Goal: Transaction & Acquisition: Purchase product/service

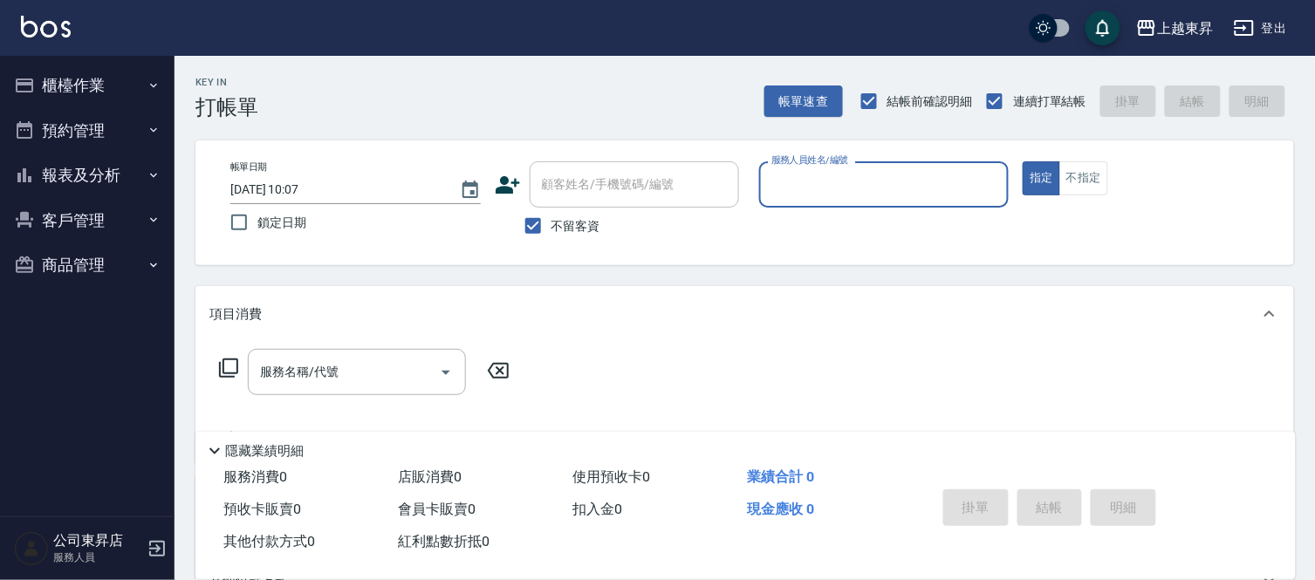
drag, startPoint x: 537, startPoint y: 229, endPoint x: 572, endPoint y: 195, distance: 49.3
click at [537, 229] on input "不留客資" at bounding box center [533, 226] width 37 height 37
checkbox input "false"
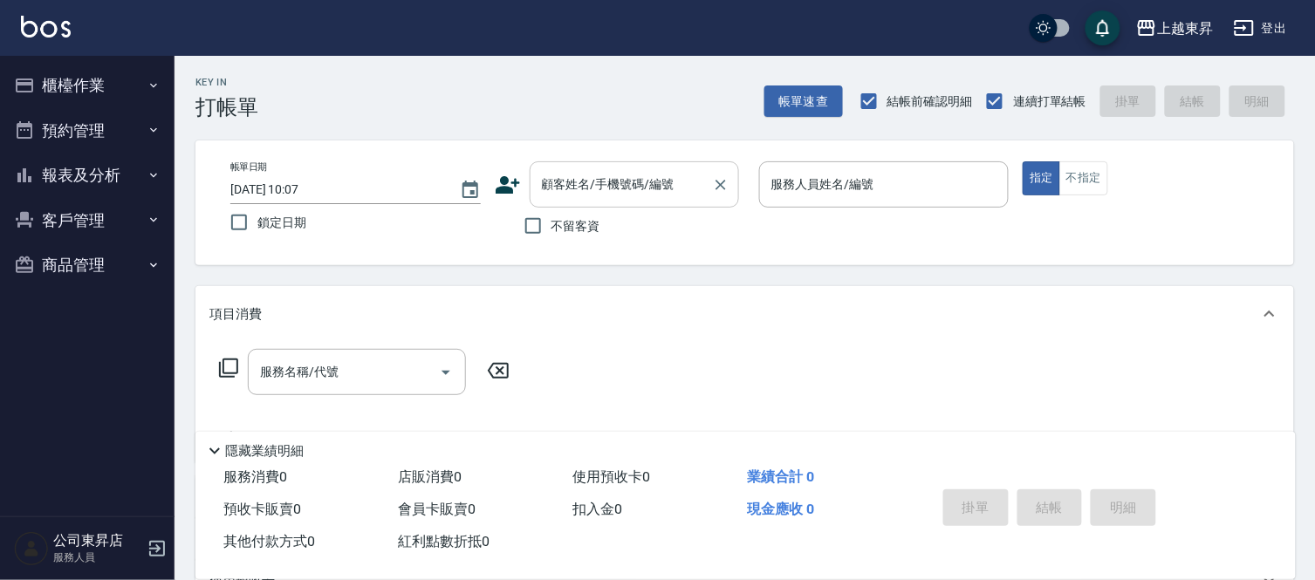
click at [578, 188] on div "顧客姓名/手機號碼/編號 顧客姓名/手機號碼/編號" at bounding box center [633, 184] width 209 height 46
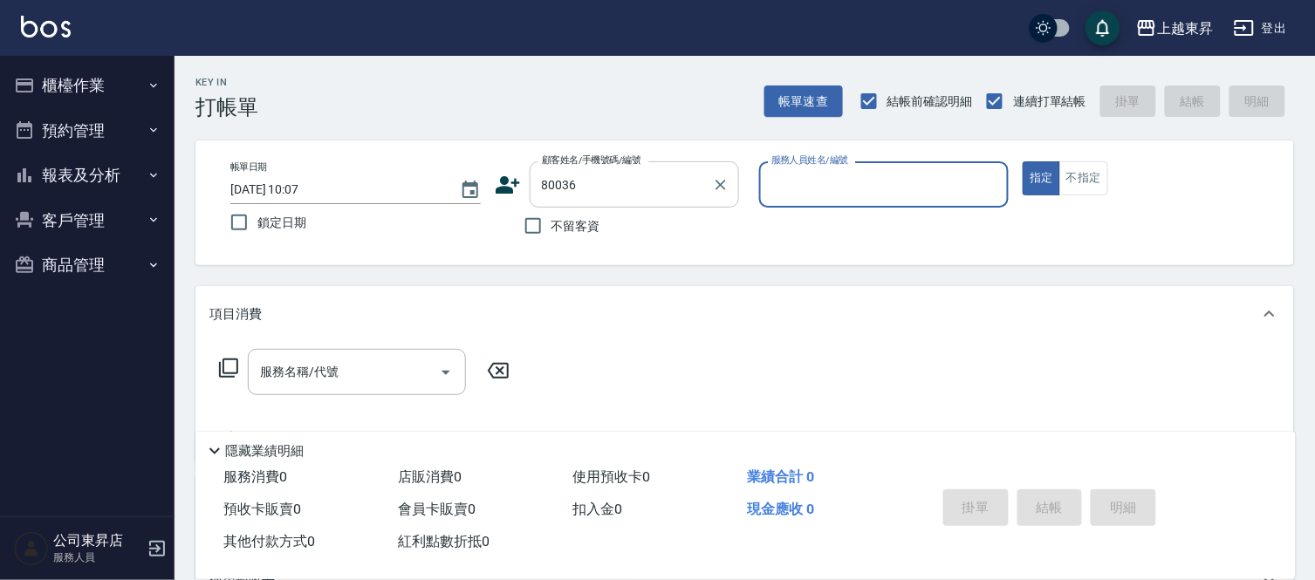
type input "[PERSON_NAME]/0932038994/80036"
type input "[PERSON_NAME]-08"
click at [352, 372] on input "服務名稱/代號" at bounding box center [344, 372] width 176 height 31
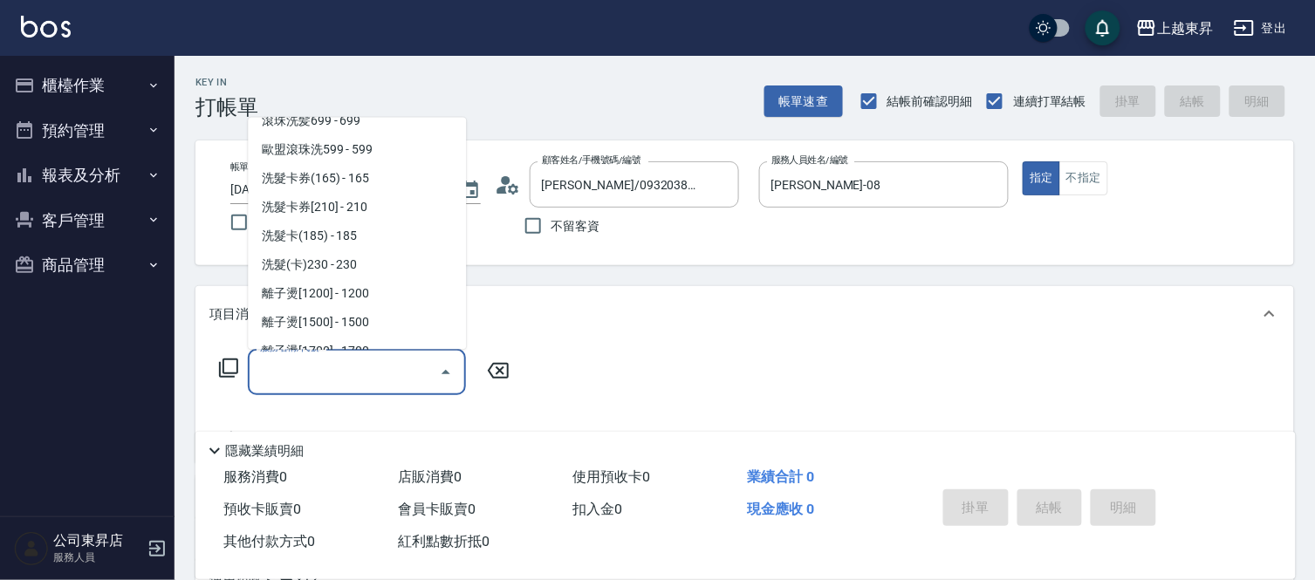
scroll to position [387, 0]
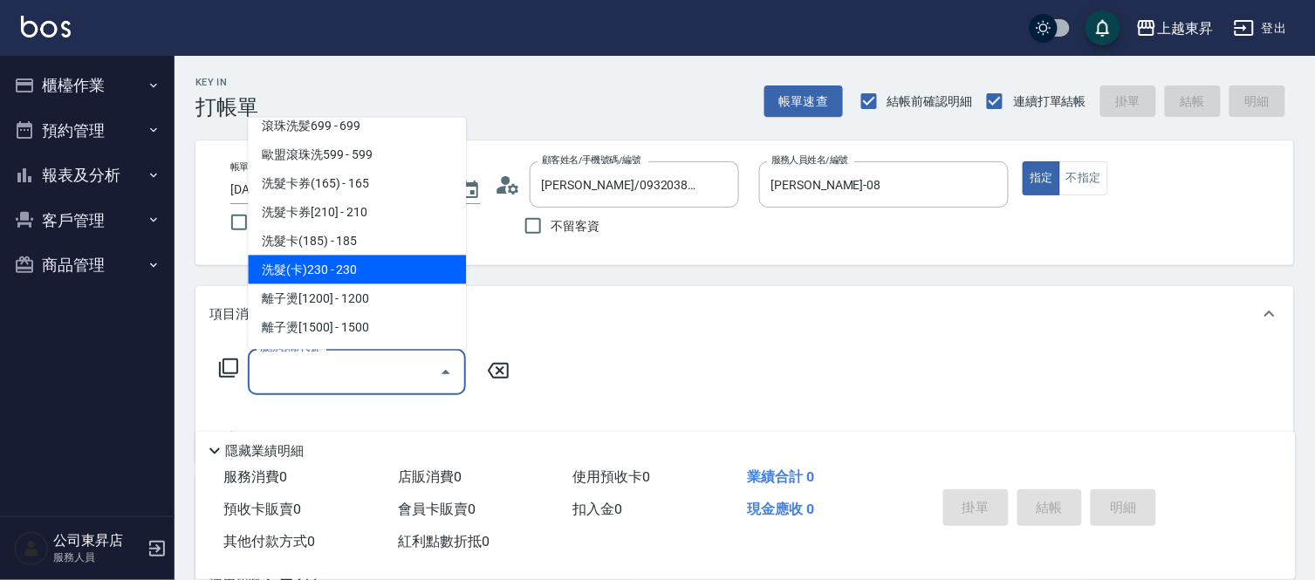
click at [330, 256] on span "洗髮(卡)230 - 230" at bounding box center [357, 270] width 218 height 29
type input "洗髮(卡)230(224)"
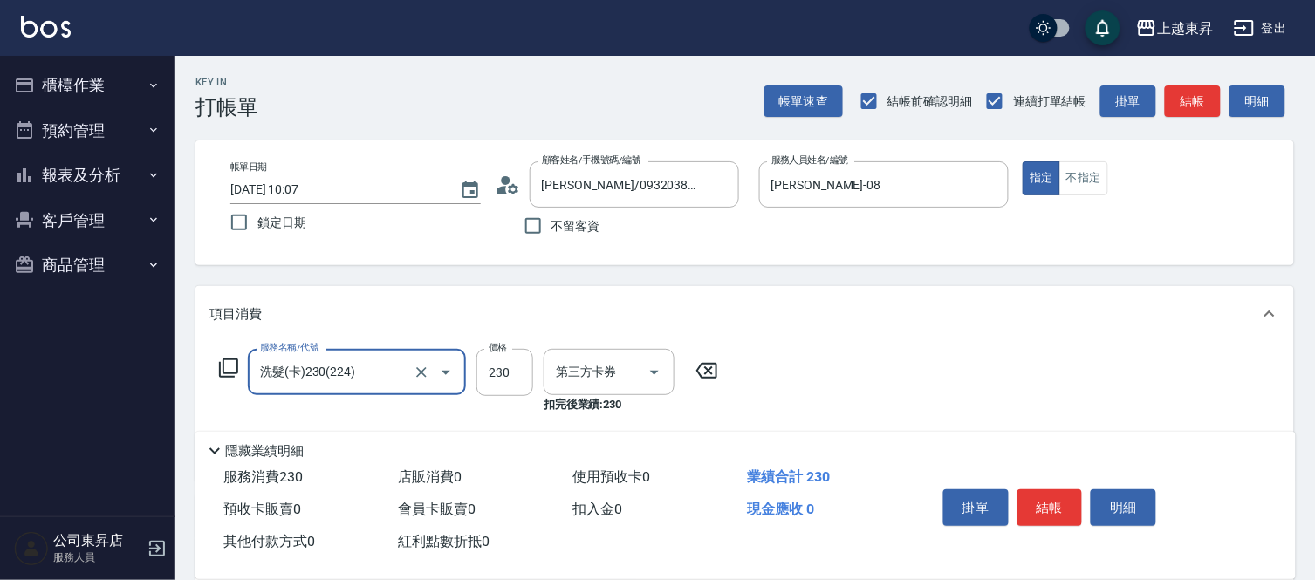
type input "舊有卡券"
click at [591, 369] on input "洗-1" at bounding box center [595, 372] width 89 height 31
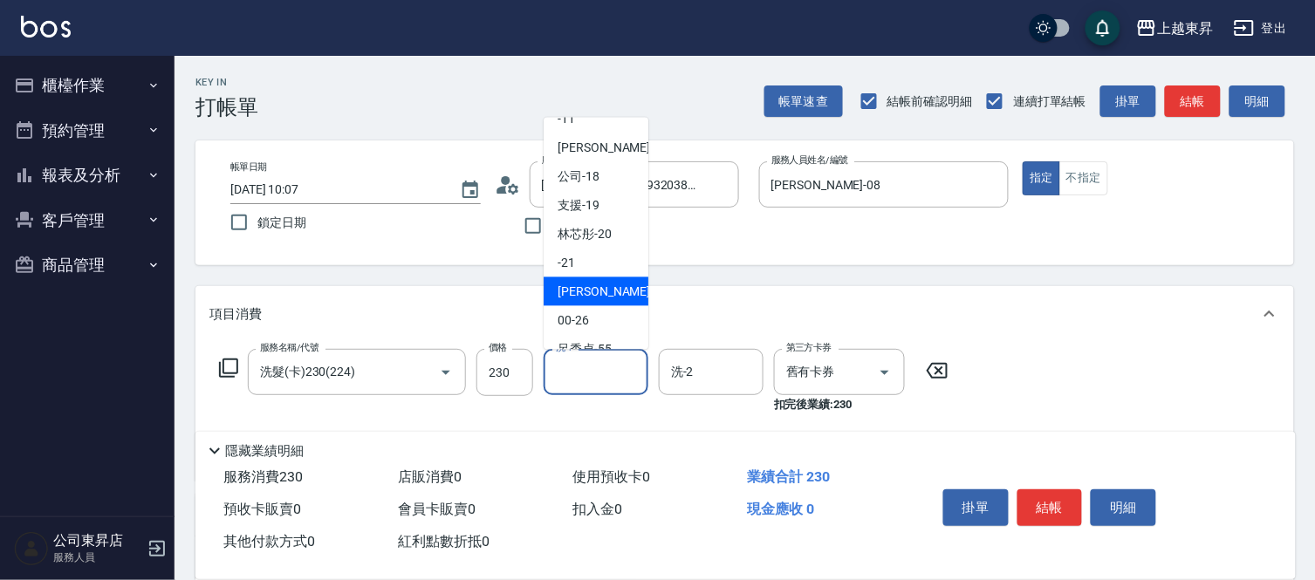
scroll to position [194, 0]
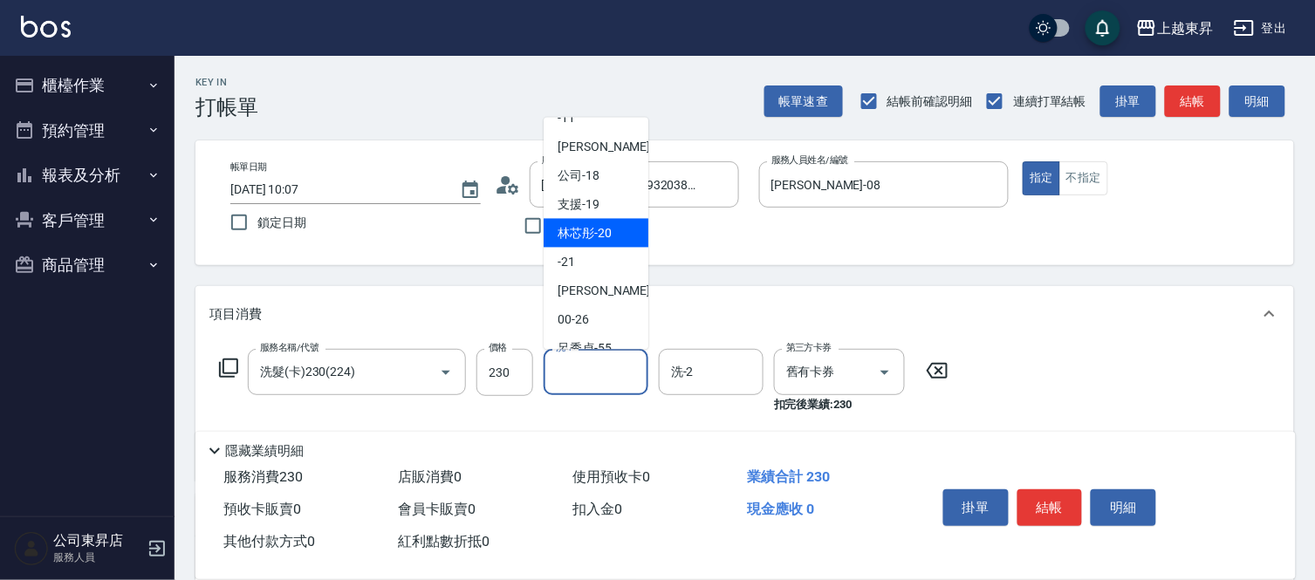
click at [585, 233] on span "林芯彤 -20" at bounding box center [584, 233] width 54 height 18
type input "林芯彤-20"
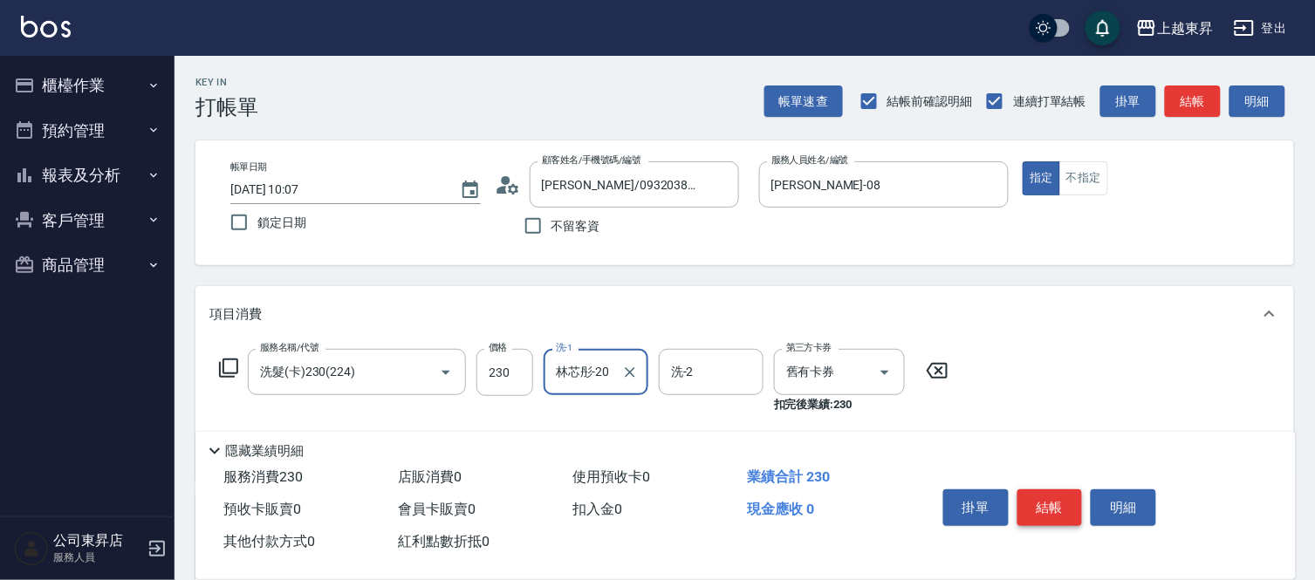
click at [1056, 500] on button "結帳" at bounding box center [1049, 507] width 65 height 37
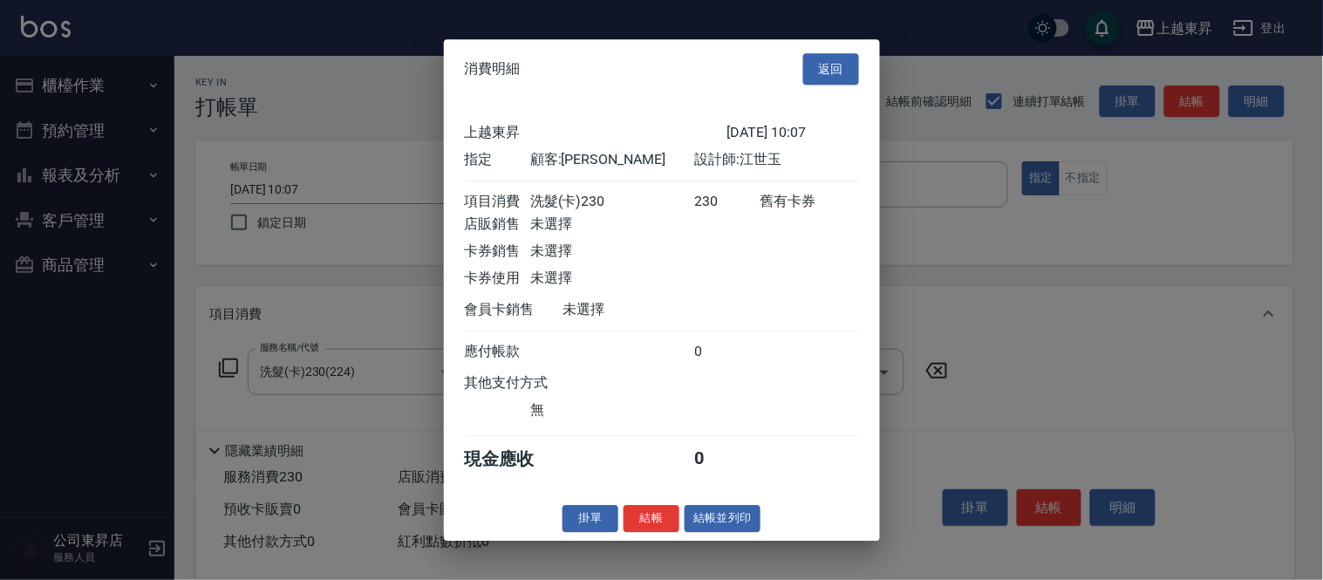
click at [752, 532] on button "結帳並列印" at bounding box center [723, 518] width 76 height 27
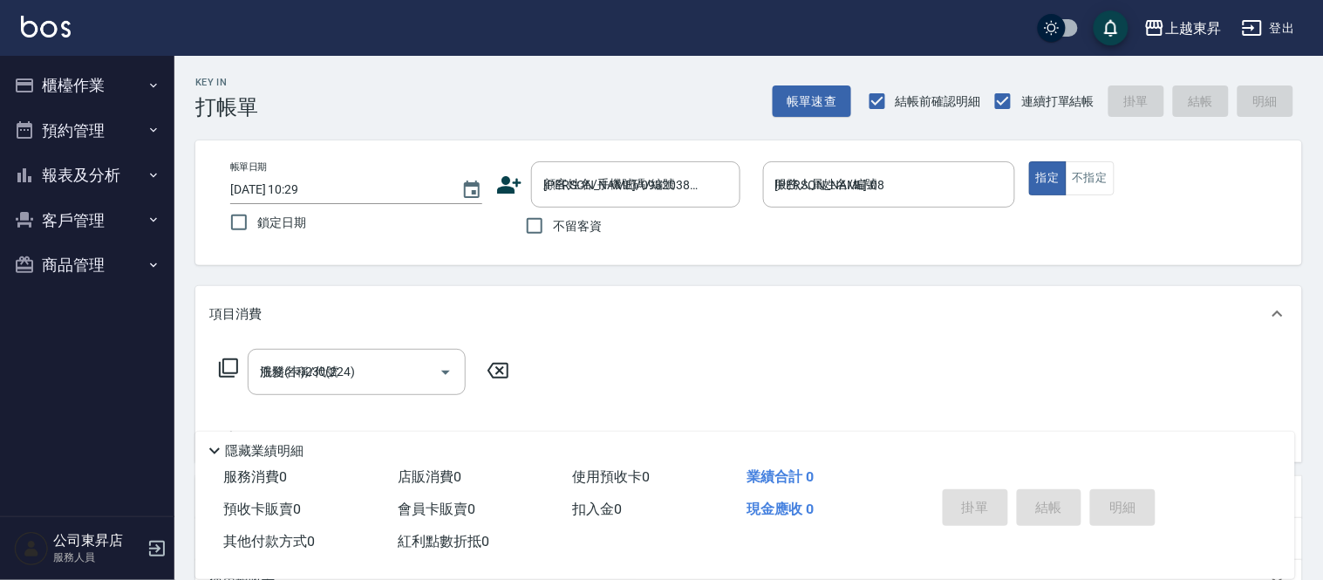
type input "[DATE] 10:29"
